Goal: Task Accomplishment & Management: Complete application form

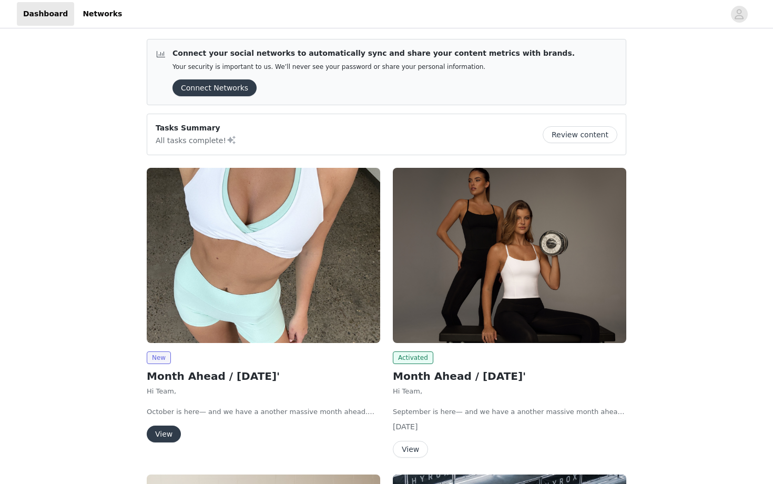
click at [263, 282] on img at bounding box center [263, 255] width 233 height 175
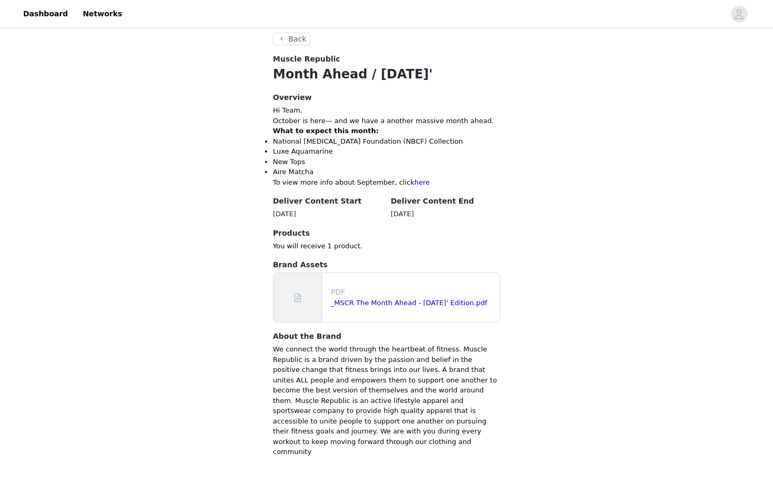
scroll to position [377, 0]
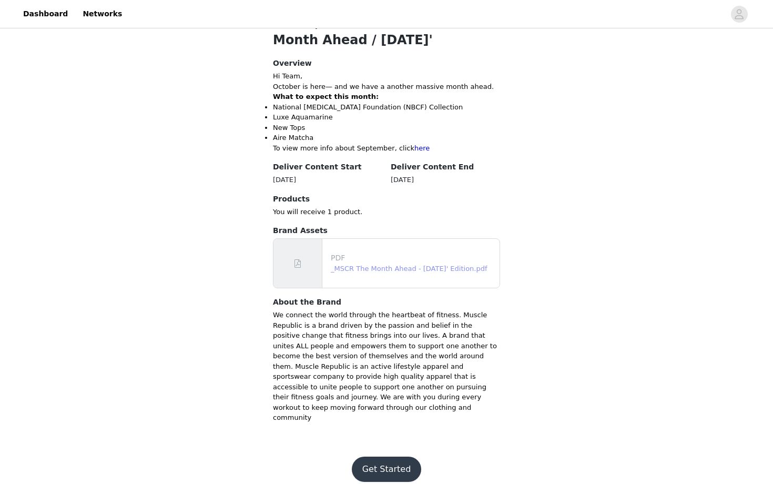
click at [434, 266] on link "_MSCR The Month Ahead - October 25' Edition.pdf" at bounding box center [409, 268] width 157 height 8
click at [381, 457] on button "Get Started" at bounding box center [387, 468] width 70 height 25
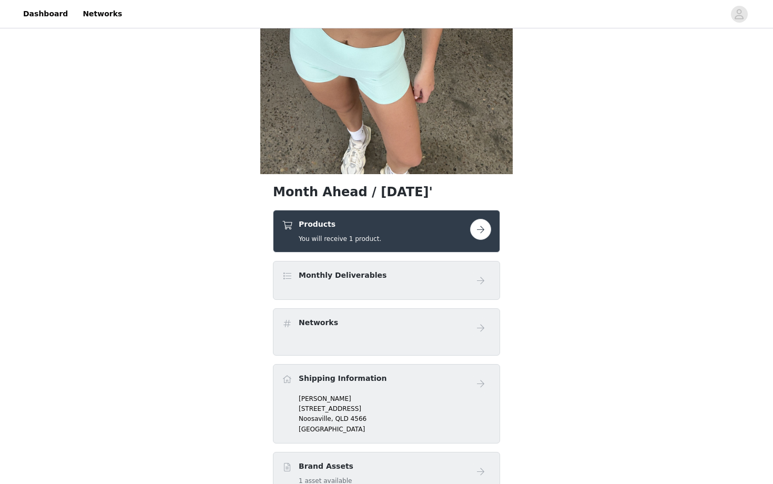
scroll to position [247, 0]
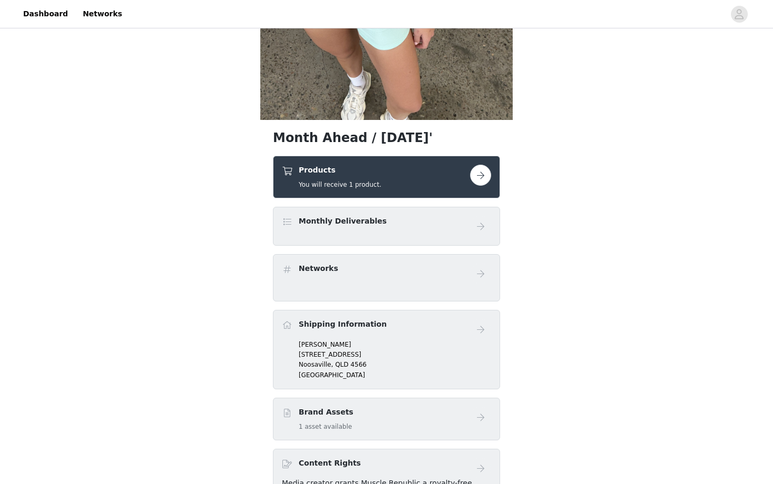
click at [481, 180] on button "button" at bounding box center [480, 174] width 21 height 21
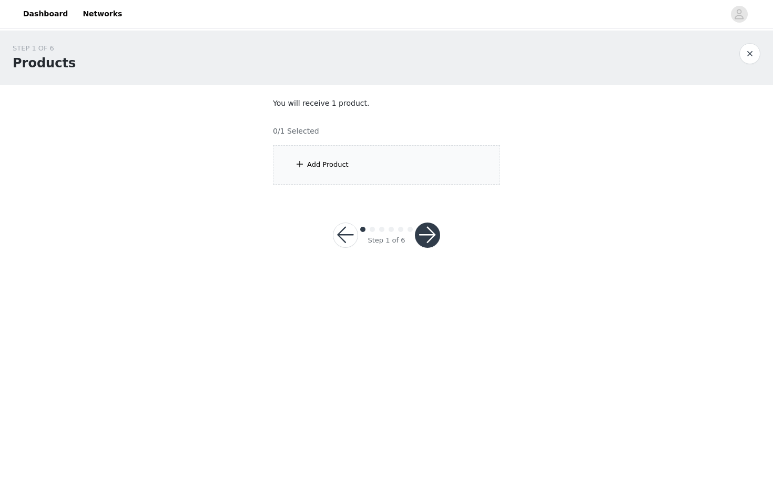
click at [397, 166] on div "Add Product" at bounding box center [386, 164] width 227 height 39
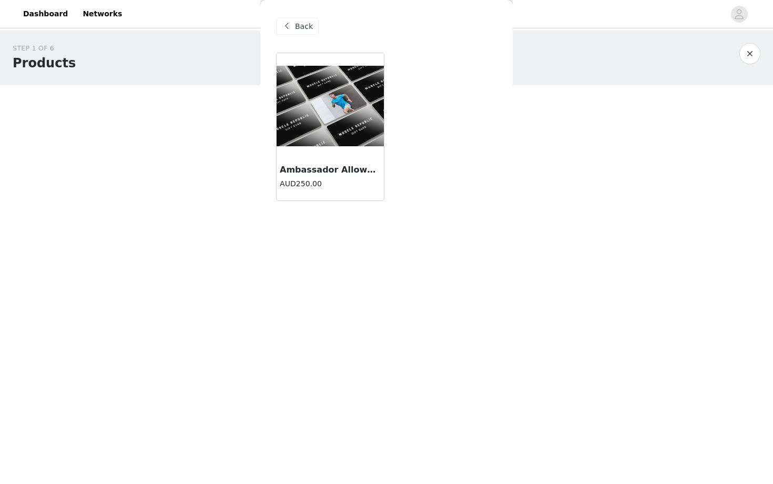
click at [319, 140] on img at bounding box center [329, 106] width 107 height 80
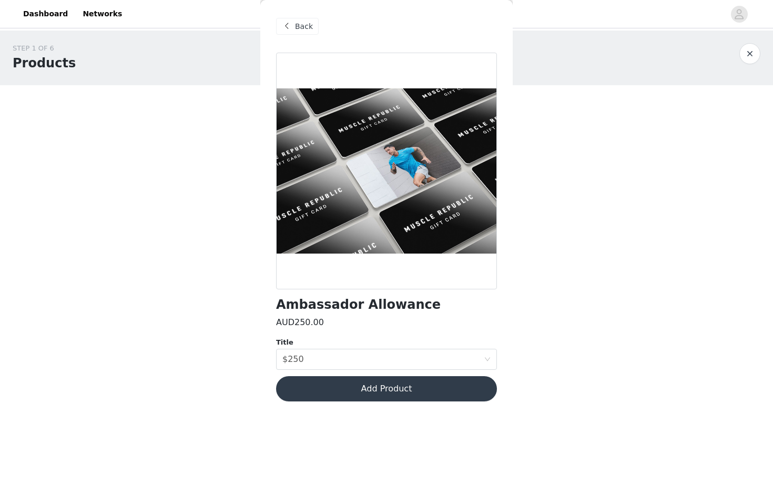
click at [389, 384] on button "Add Product" at bounding box center [386, 388] width 221 height 25
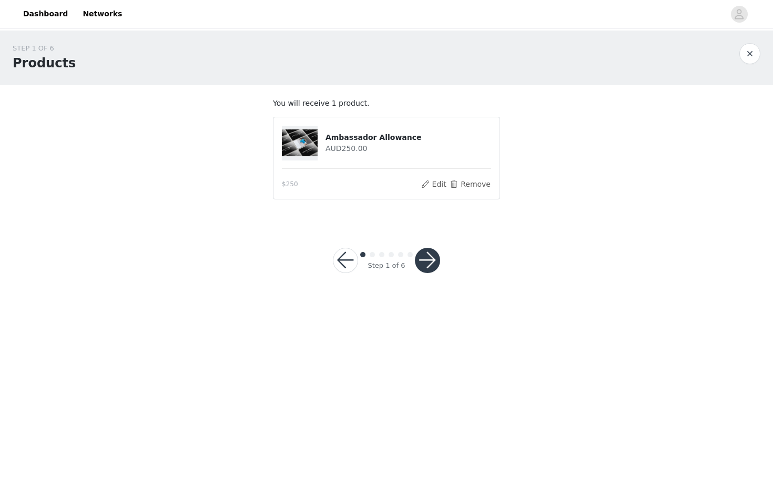
click at [431, 262] on button "button" at bounding box center [427, 260] width 25 height 25
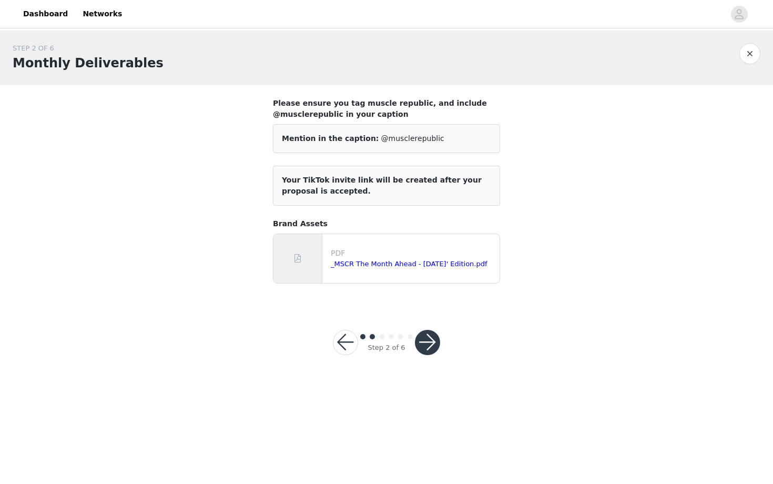
click at [429, 346] on button "button" at bounding box center [427, 342] width 25 height 25
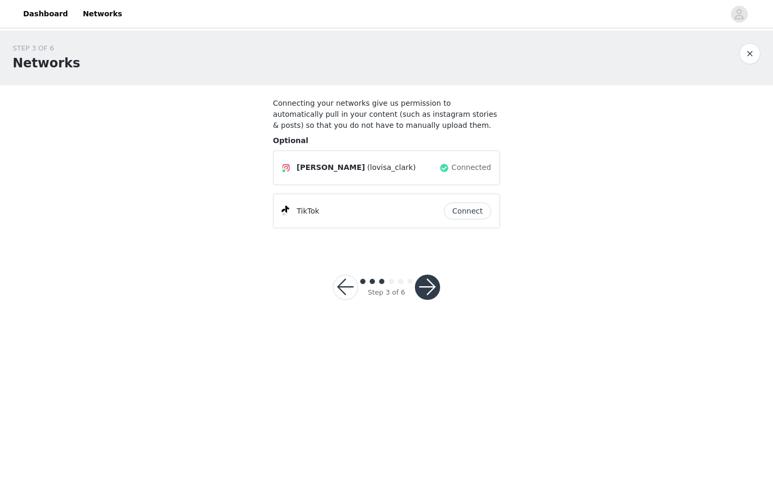
click at [421, 291] on button "button" at bounding box center [427, 286] width 25 height 25
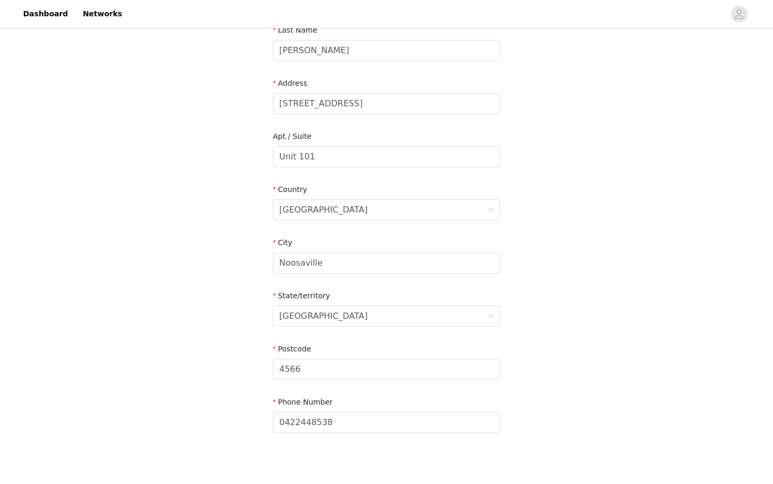
scroll to position [233, 0]
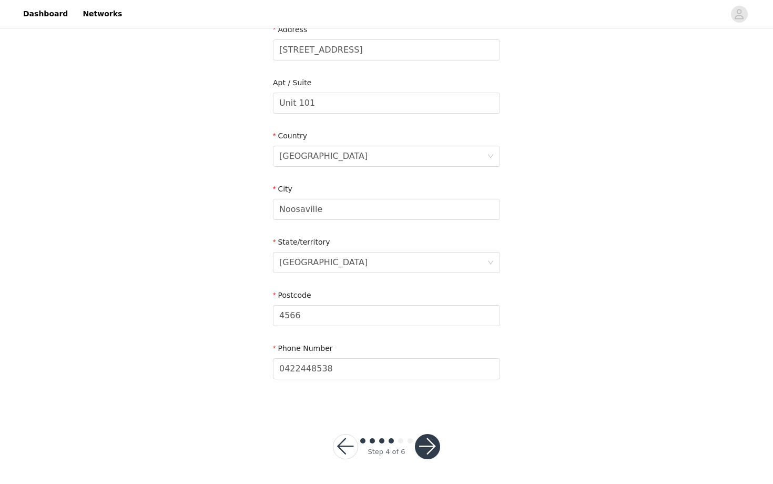
click at [430, 445] on button "button" at bounding box center [427, 446] width 25 height 25
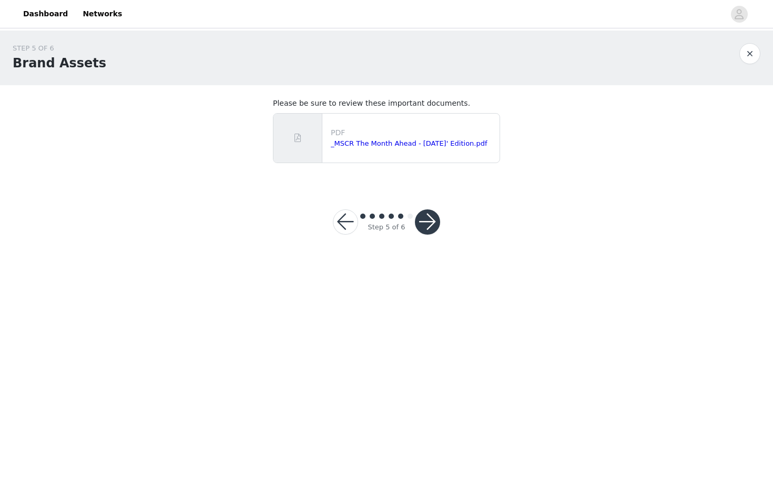
click at [431, 221] on button "button" at bounding box center [427, 221] width 25 height 25
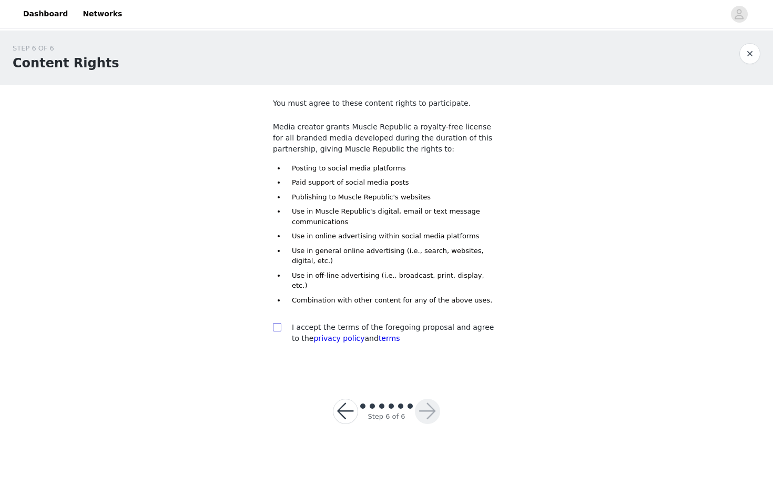
click at [273, 323] on input "checkbox" at bounding box center [276, 326] width 7 height 7
checkbox input "true"
click at [430, 410] on button "button" at bounding box center [427, 410] width 25 height 25
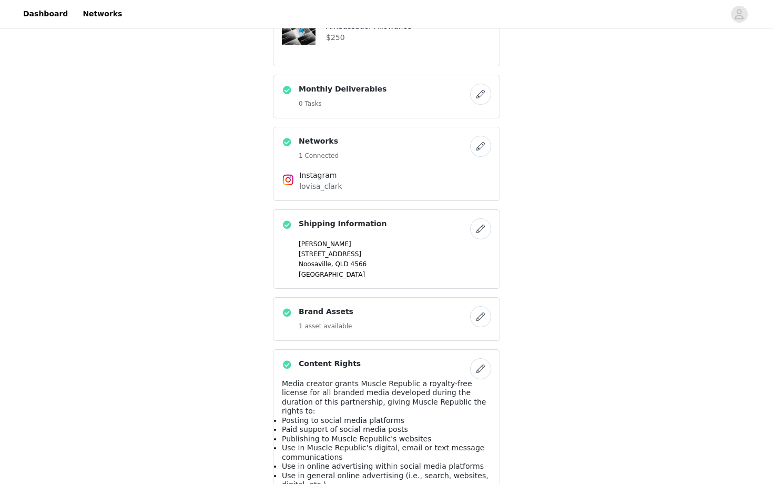
scroll to position [573, 0]
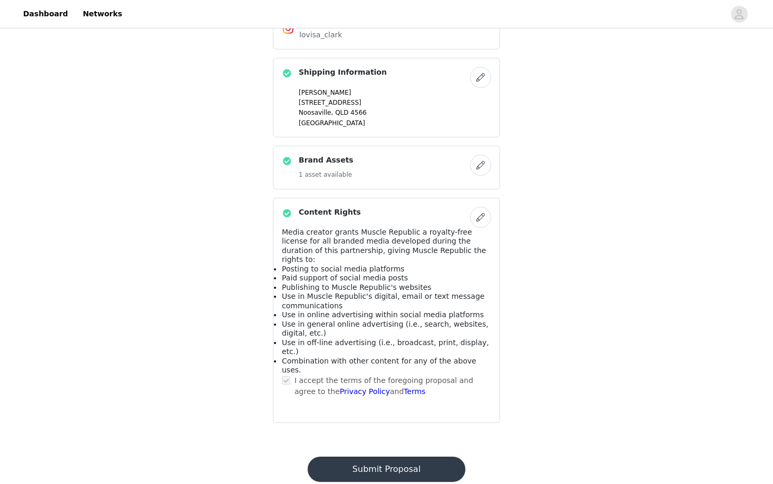
click at [390, 456] on button "Submit Proposal" at bounding box center [385, 468] width 157 height 25
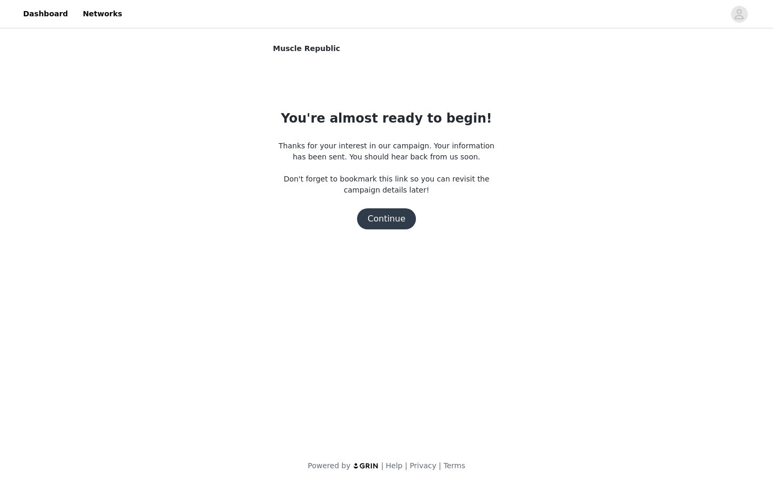
scroll to position [0, 0]
click at [384, 217] on button "Continue" at bounding box center [386, 218] width 59 height 21
